Goal: Find contact information: Find contact information

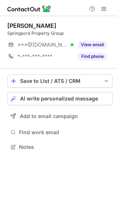
scroll to position [4, 4]
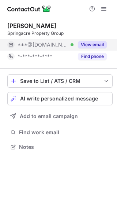
click at [88, 47] on button "View email" at bounding box center [92, 44] width 29 height 7
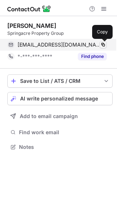
click at [105, 44] on span at bounding box center [103, 45] width 6 height 6
